Goal: Find specific page/section: Find specific page/section

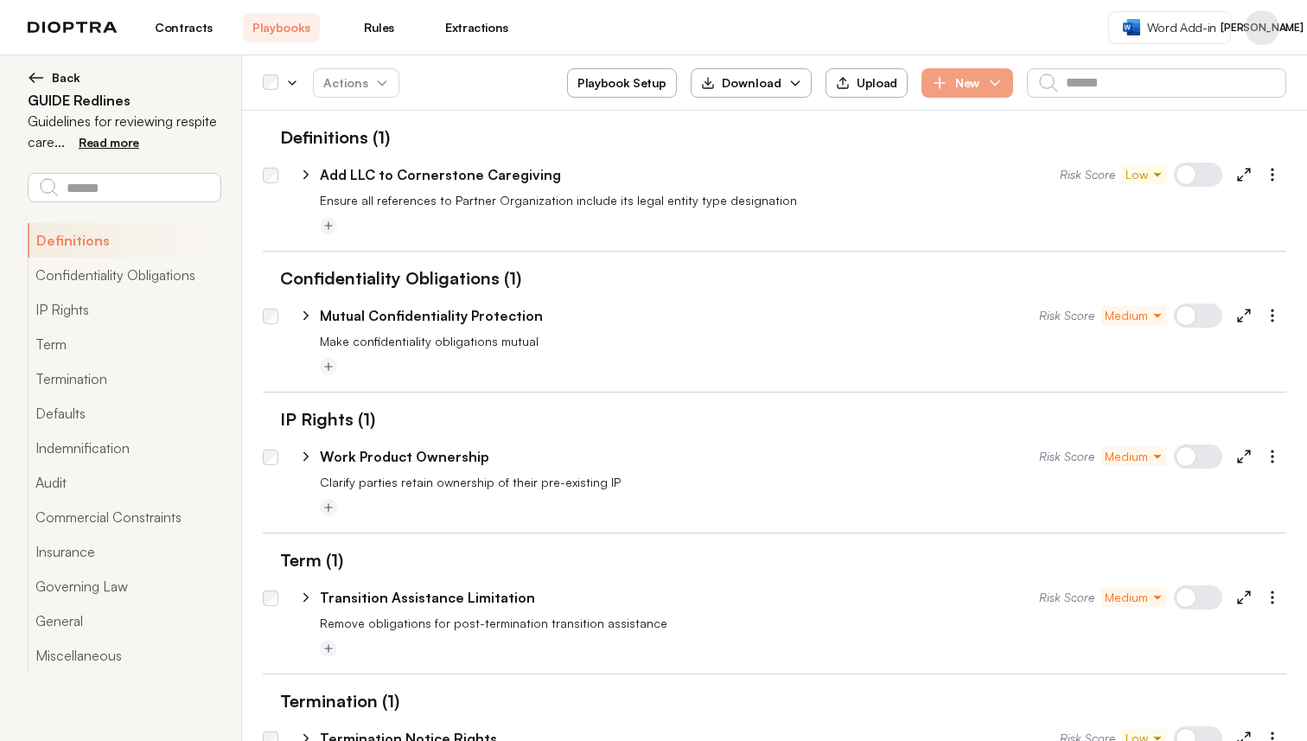
click at [682, 51] on header "Contracts Playbooks Rules Extractions Word Add-in JA" at bounding box center [653, 27] width 1307 height 55
click at [1264, 31] on button "Profile menu" at bounding box center [1262, 27] width 35 height 35
click at [1204, 103] on button "Integrations" at bounding box center [1196, 102] width 164 height 31
click at [1255, 38] on button "Profile menu" at bounding box center [1262, 27] width 35 height 35
click at [1201, 107] on button "Integrations" at bounding box center [1196, 102] width 164 height 31
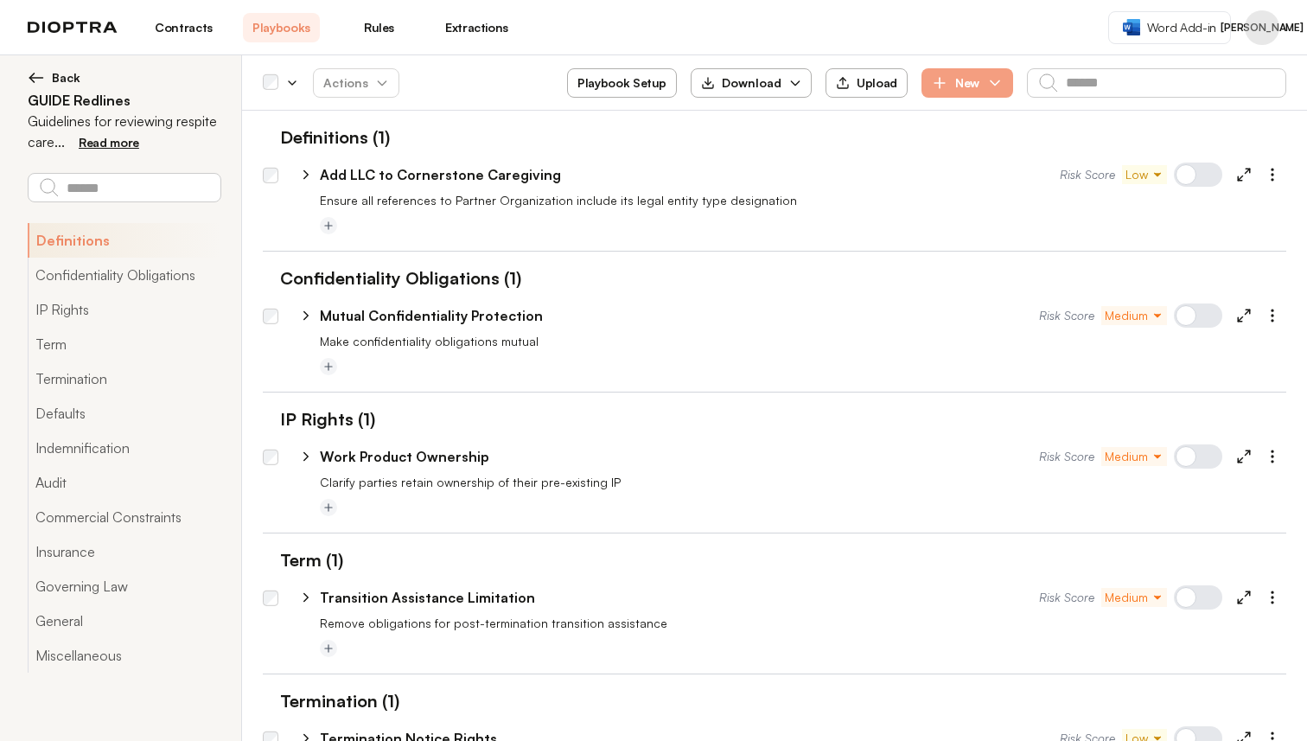
click at [1258, 16] on button "Profile menu" at bounding box center [1262, 27] width 35 height 35
click at [1188, 97] on button "Integrations" at bounding box center [1196, 102] width 164 height 31
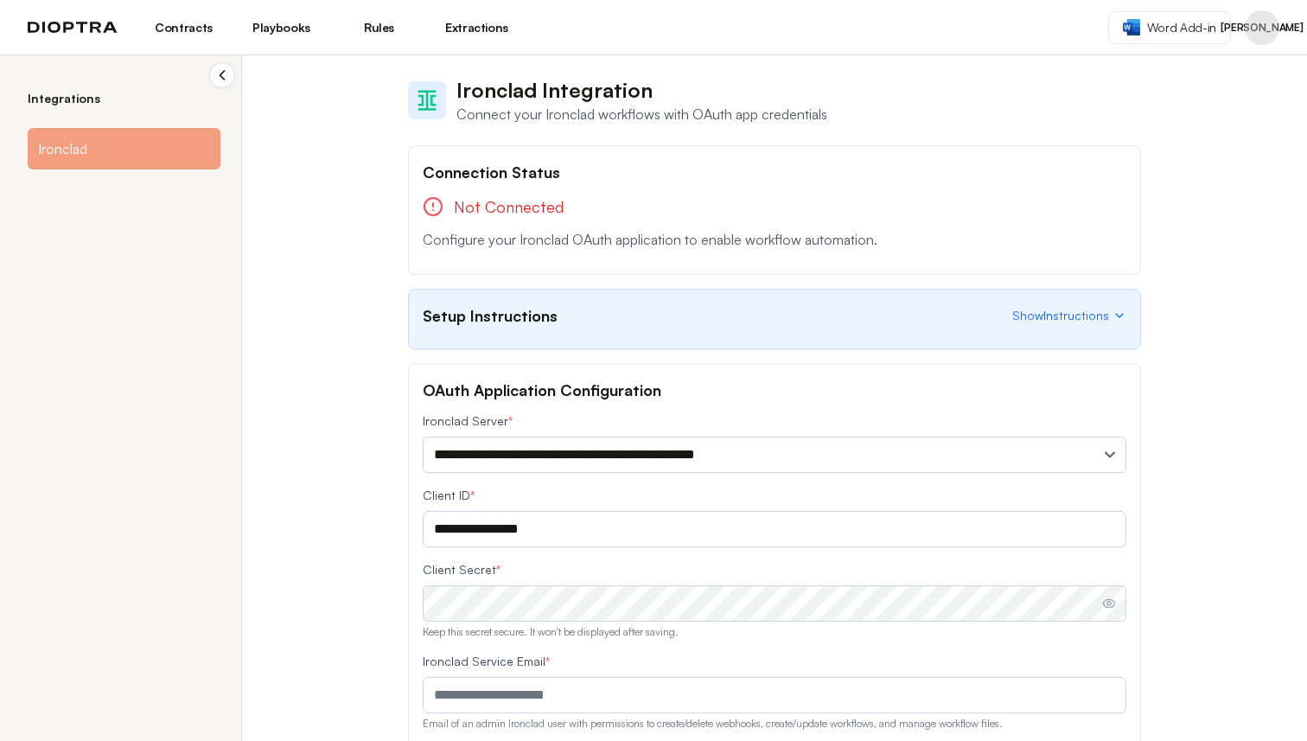
click at [345, 223] on div "**********" at bounding box center [653, 397] width 1307 height 685
